Goal: Task Accomplishment & Management: Manage account settings

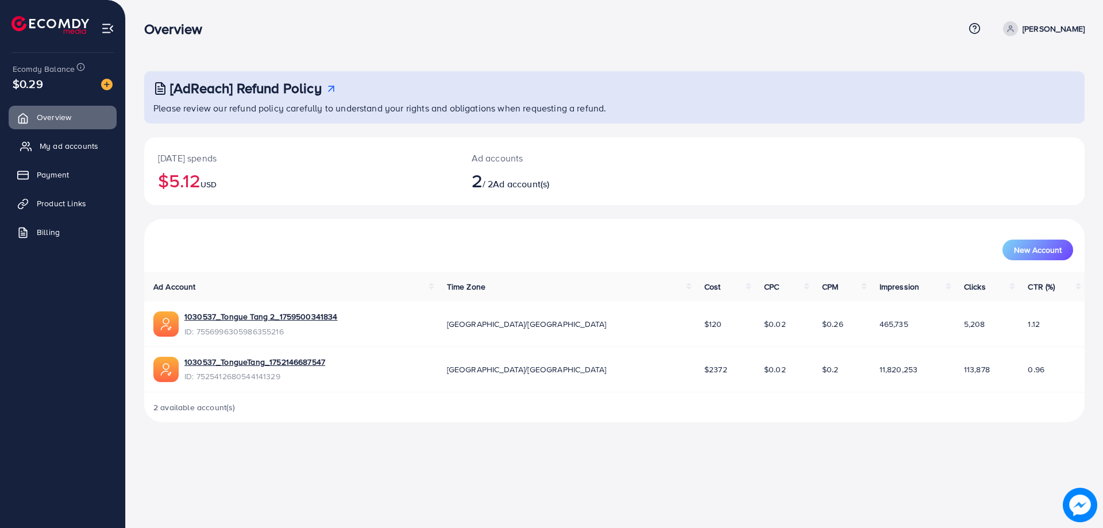
click at [83, 154] on link "My ad accounts" at bounding box center [63, 145] width 108 height 23
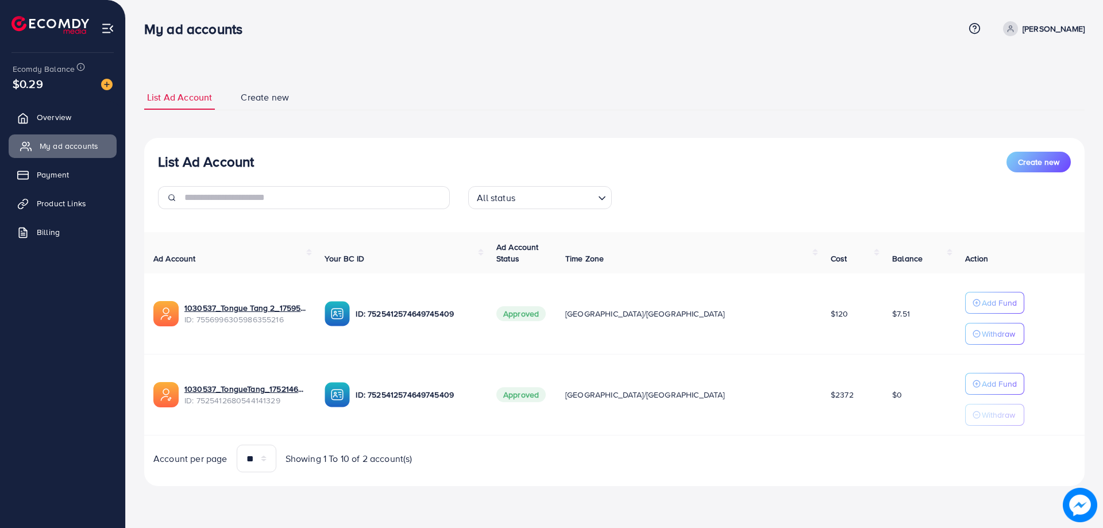
click at [82, 157] on link "My ad accounts" at bounding box center [63, 145] width 108 height 23
click at [83, 130] on ul "Overview My ad accounts Payment Product Links Billing" at bounding box center [62, 178] width 125 height 155
click at [0, 359] on ul "Overview My ad accounts Payment Product Links Billing" at bounding box center [62, 285] width 125 height 368
click at [86, 300] on ul "Overview My ad accounts Payment Product Links Billing" at bounding box center [62, 285] width 125 height 368
click at [38, 378] on ul "Overview My ad accounts Payment Product Links Billing" at bounding box center [62, 285] width 125 height 368
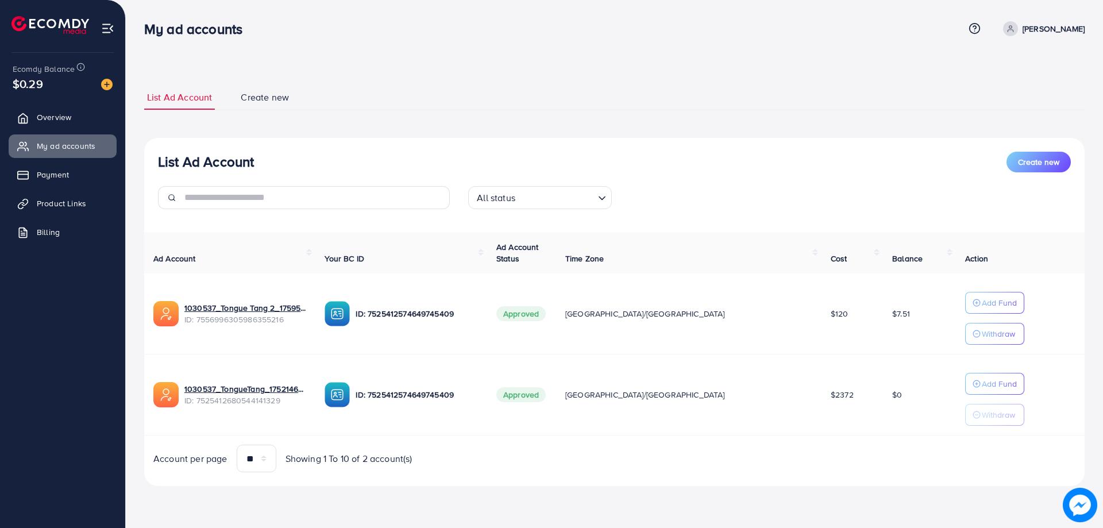
click at [319, 136] on div "List Ad Account Create new List Ad Account Create new All status Loading... Ad …" at bounding box center [614, 285] width 941 height 401
